Goal: Find specific page/section: Find specific page/section

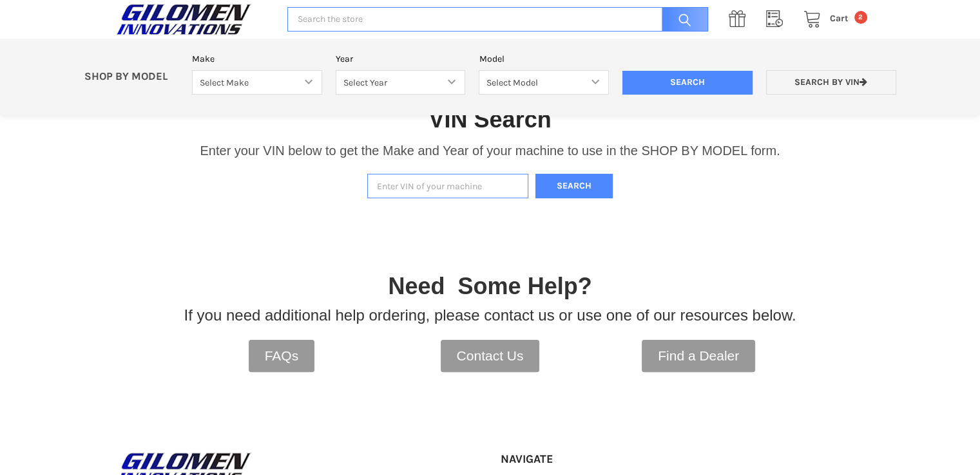
click at [399, 186] on input "Enter VIN of your machine" at bounding box center [447, 186] width 161 height 25
type input "[US_VEHICLE_IDENTIFICATION_NUMBER]"
click at [367, 17] on input "Search" at bounding box center [497, 19] width 420 height 25
paste input "[US_VEHICLE_IDENTIFICATION_NUMBER]"
type input "[US_VEHICLE_IDENTIFICATION_NUMBER]"
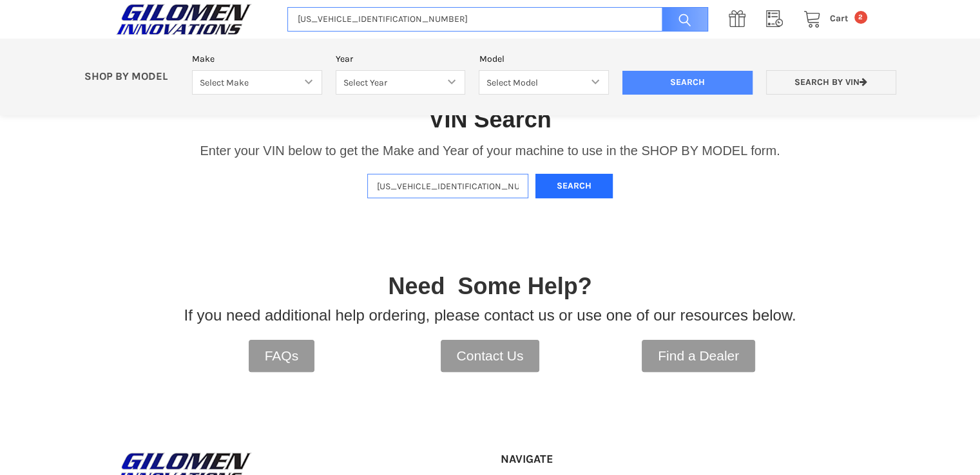
click at [570, 186] on button "Search" at bounding box center [573, 186] width 77 height 25
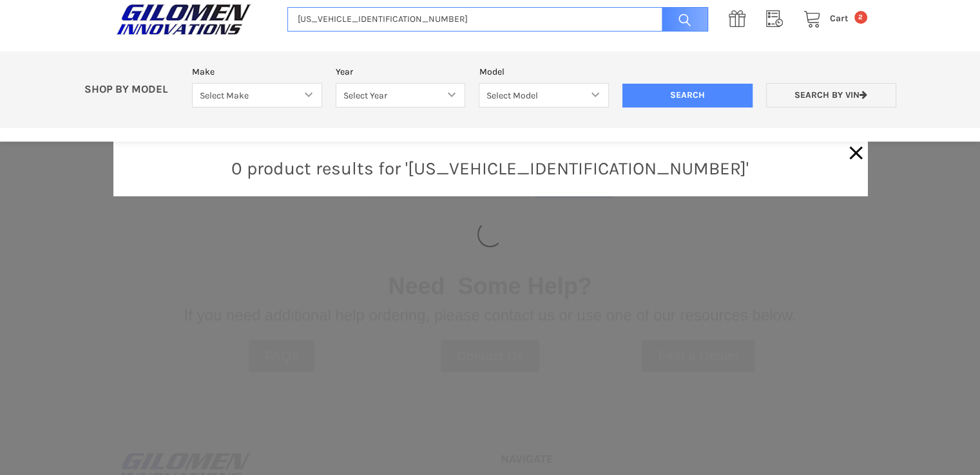
select select "606"
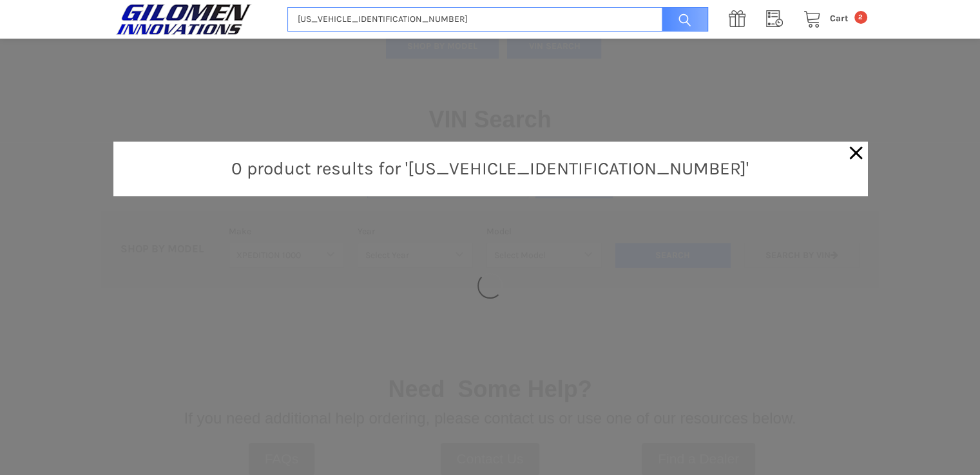
click at [853, 148] on icon "Close" at bounding box center [856, 153] width 23 height 23
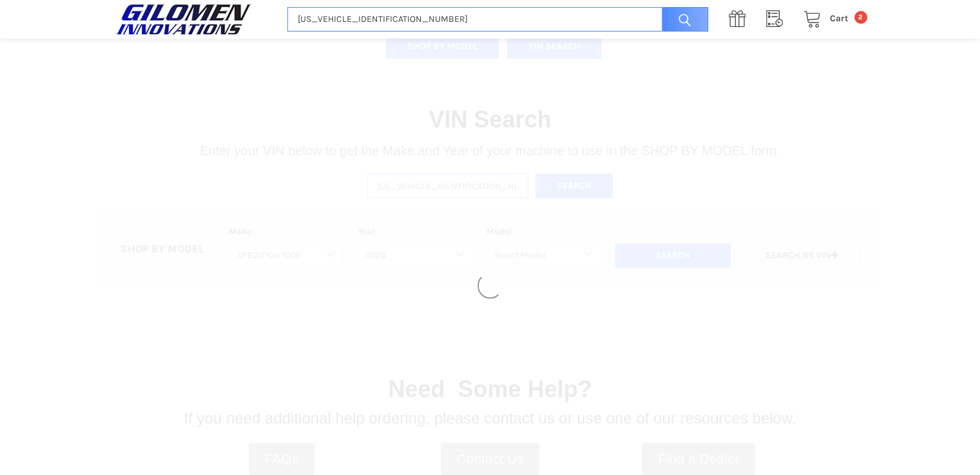
select select "749"
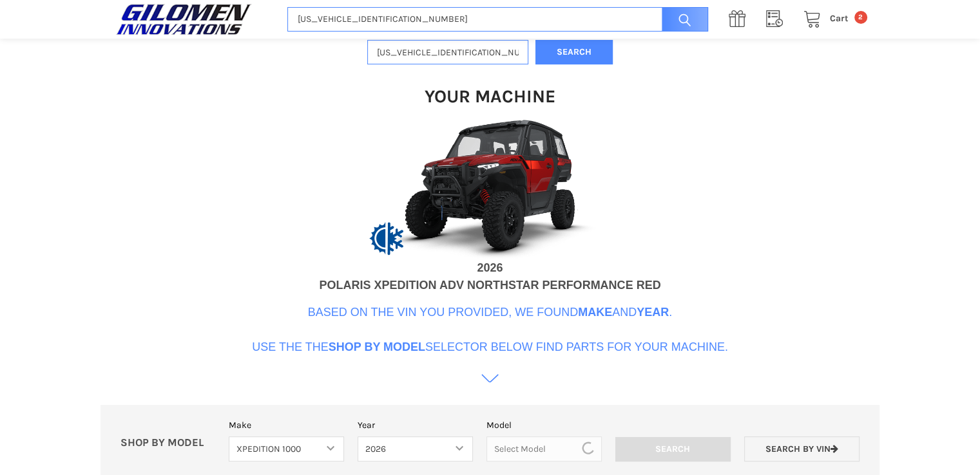
scroll to position [394, 0]
